Goal: Transaction & Acquisition: Download file/media

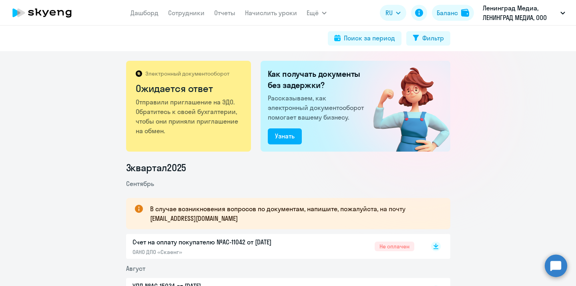
scroll to position [52, 0]
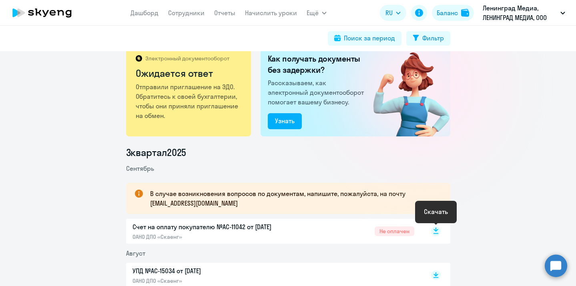
click at [437, 231] on rect at bounding box center [436, 232] width 10 height 10
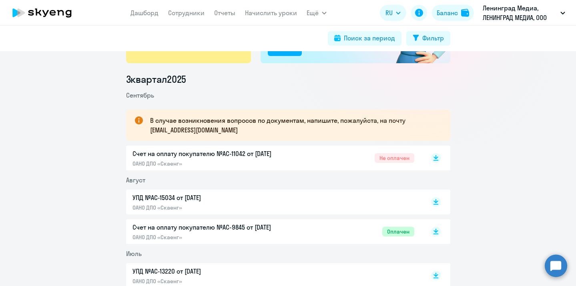
scroll to position [95, 0]
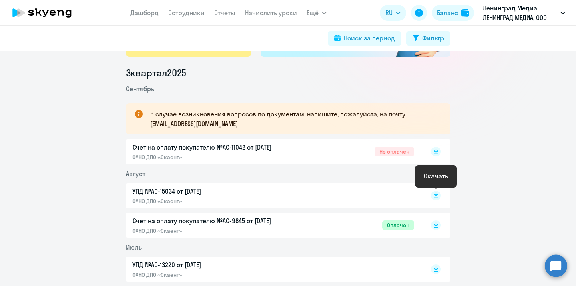
click at [434, 195] on rect at bounding box center [436, 196] width 10 height 10
